Goal: Information Seeking & Learning: Learn about a topic

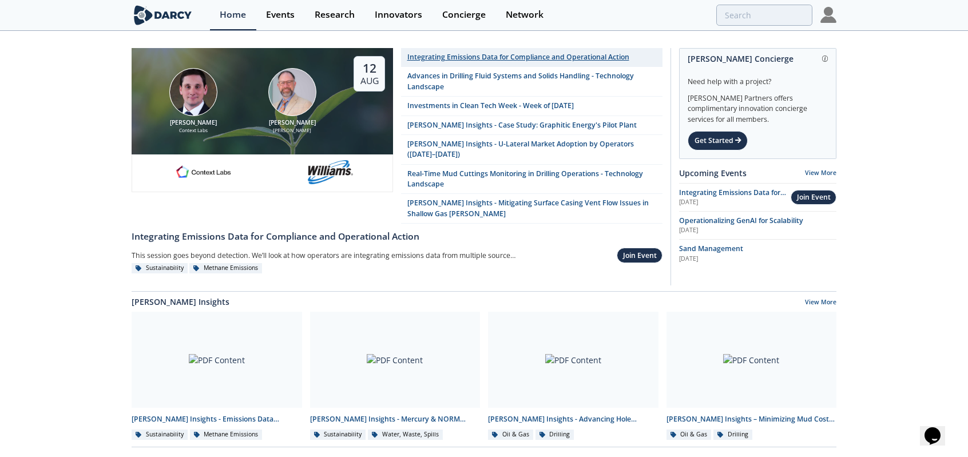
click at [449, 56] on div "Integrating Emissions Data for Compliance and Operational Action" at bounding box center [518, 57] width 222 height 10
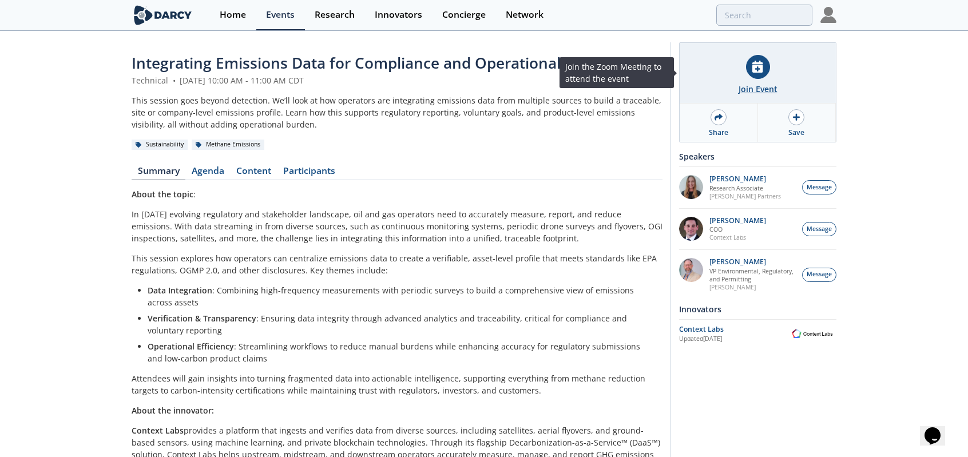
click at [744, 87] on div "Join Event" at bounding box center [758, 89] width 39 height 12
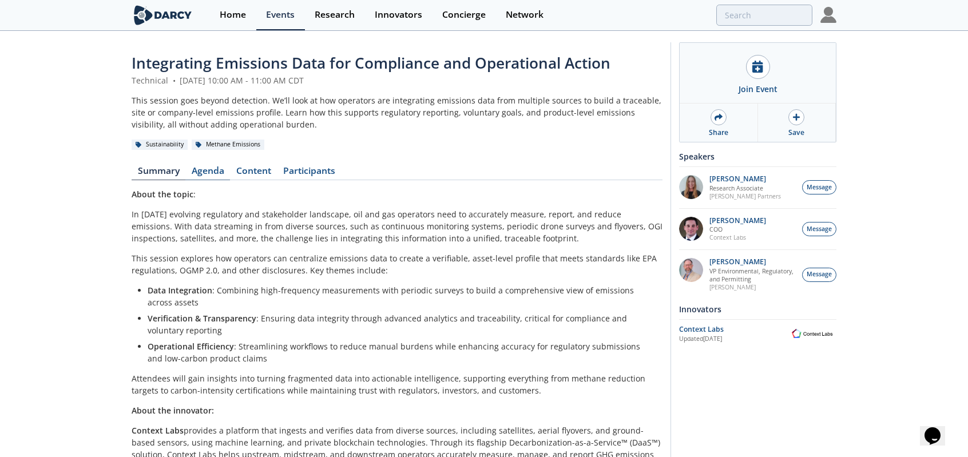
click at [204, 171] on link "Agenda" at bounding box center [207, 173] width 45 height 14
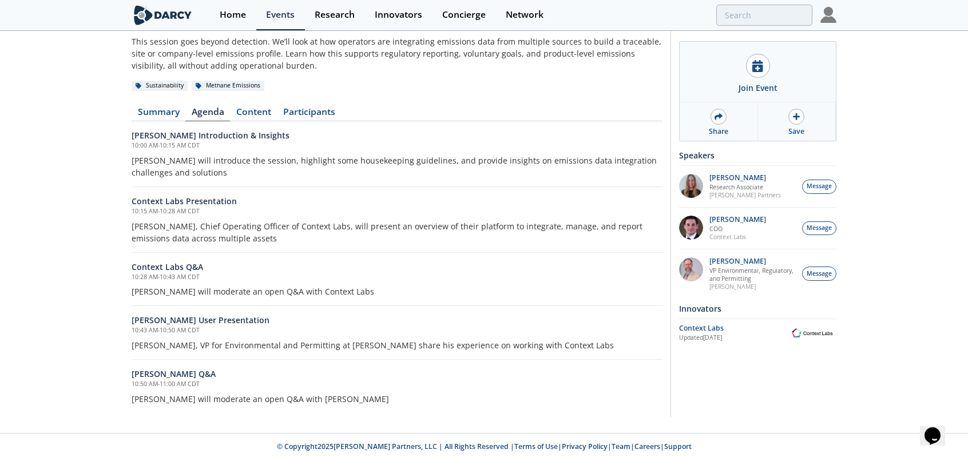
scroll to position [60, 0]
click at [269, 110] on link "Content" at bounding box center [253, 113] width 47 height 14
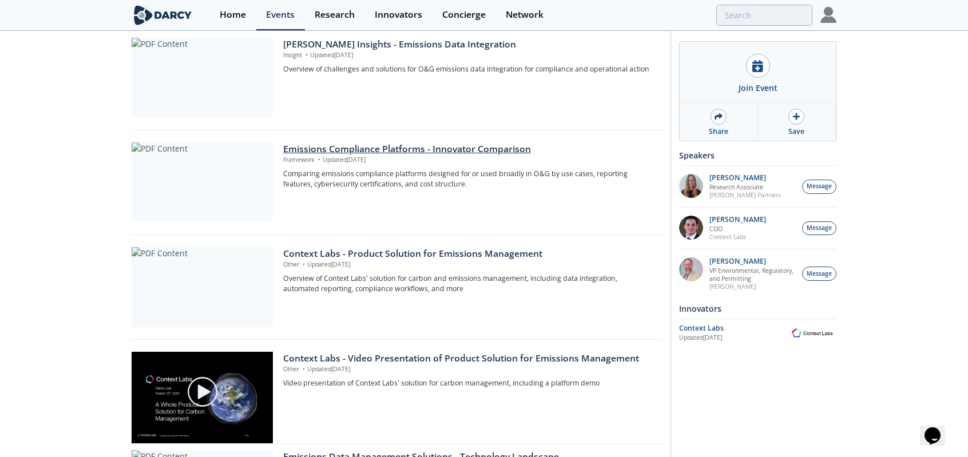
scroll to position [279, 0]
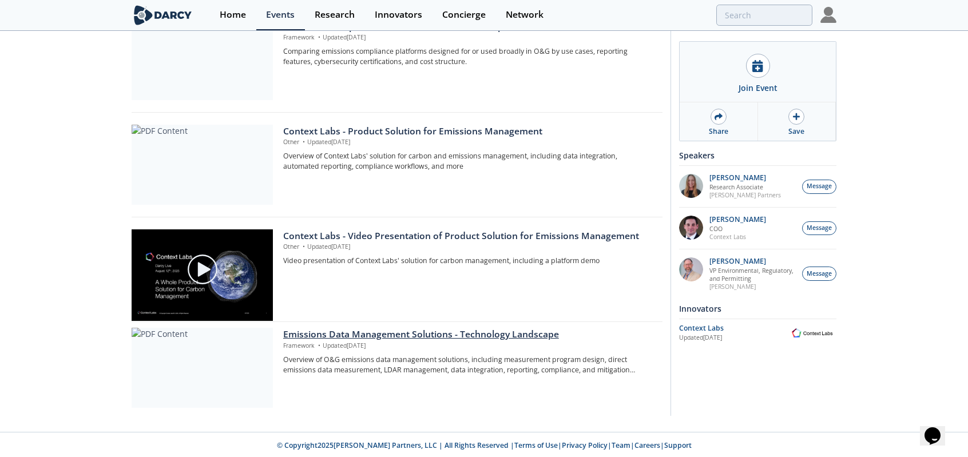
click at [245, 355] on div at bounding box center [202, 368] width 141 height 80
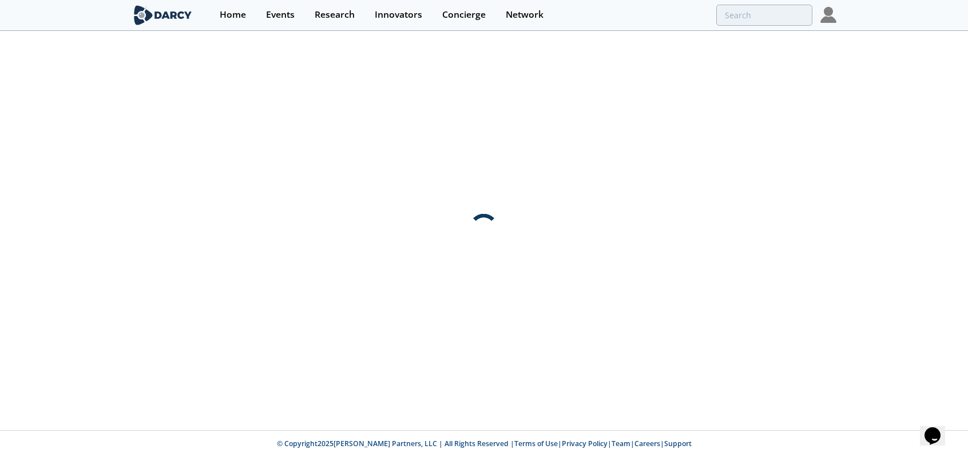
scroll to position [0, 0]
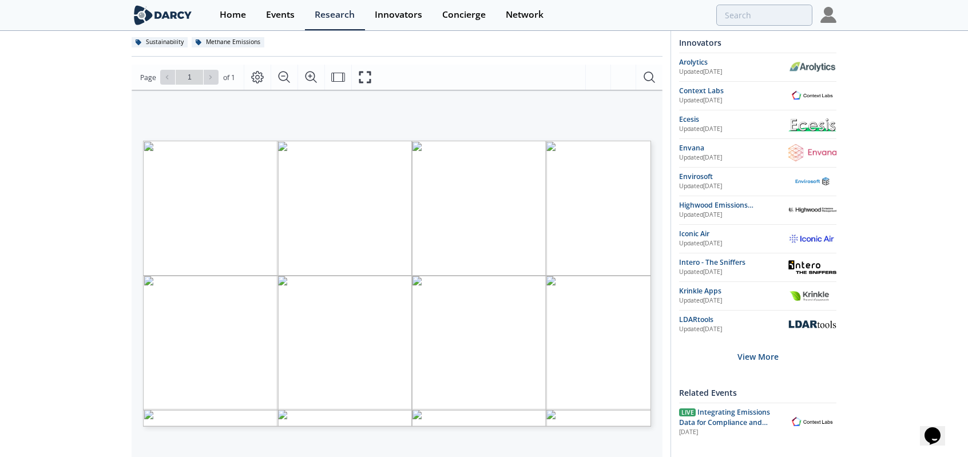
scroll to position [229, 0]
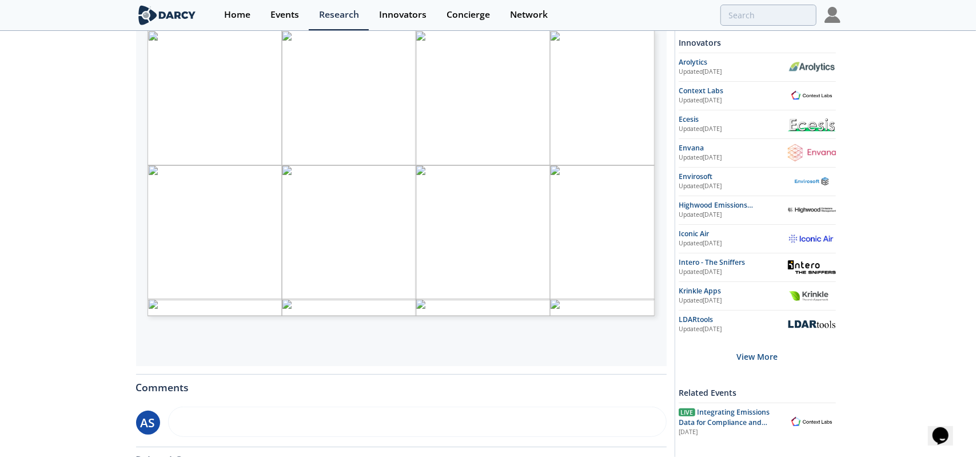
click at [338, 238] on span "Page 1" at bounding box center [651, 251] width 903 height 423
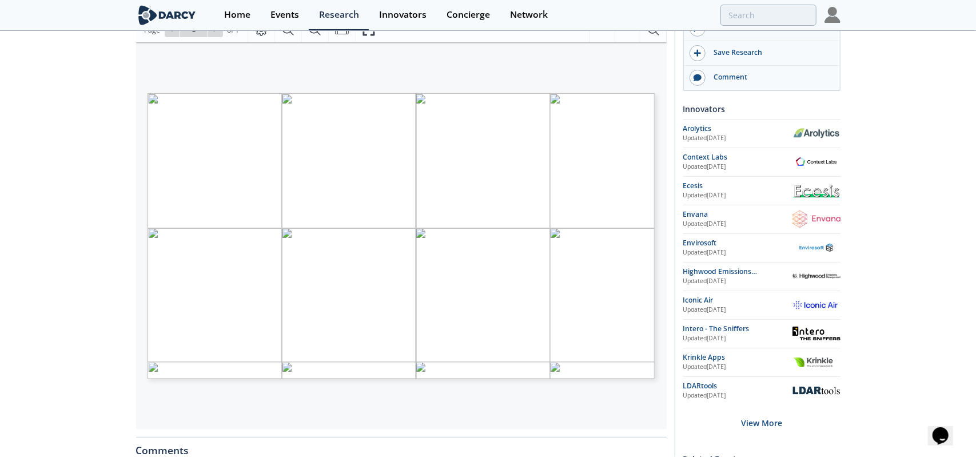
scroll to position [114, 0]
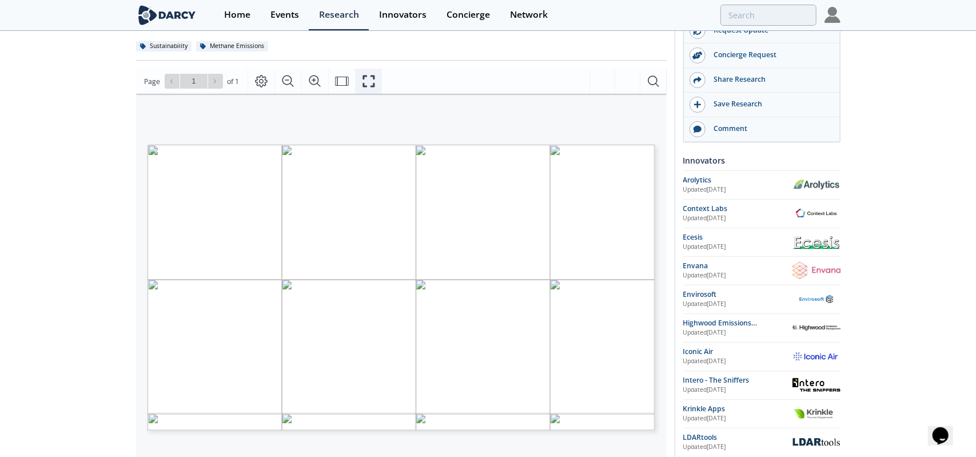
drag, startPoint x: 363, startPoint y: 91, endPoint x: 363, endPoint y: 160, distance: 68.6
click at [363, 91] on button "Fullscreen" at bounding box center [368, 81] width 27 height 25
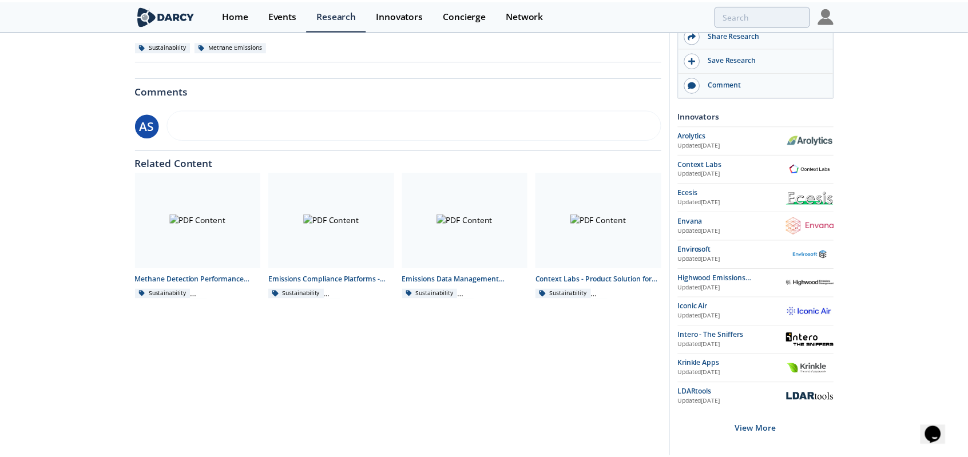
scroll to position [0, 0]
